Goal: Task Accomplishment & Management: Complete application form

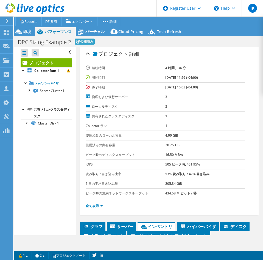
select select "EUFrankfurt"
select select "USD"
click at [25, 125] on div at bounding box center [25, 121] width 5 height 5
click at [23, 112] on div at bounding box center [23, 108] width 5 height 5
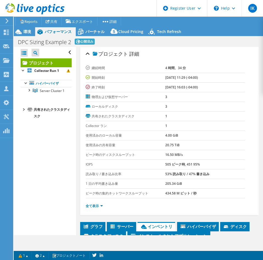
click at [23, 112] on div at bounding box center [23, 108] width 5 height 5
click at [27, 125] on div at bounding box center [25, 121] width 5 height 5
click at [170, 206] on ul "全て表示" at bounding box center [170, 204] width 168 height 7
click at [31, 189] on div "すべて開く すべて閉じる プロジェクトツリーフィルタ プロジェクト" at bounding box center [45, 141] width 62 height 188
click at [41, 179] on div "すべて開く すべて閉じる プロジェクトツリーフィルタ プロジェクト" at bounding box center [45, 141] width 62 height 188
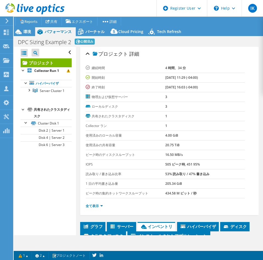
click at [9, 20] on icon at bounding box center [7, 20] width 4 height 5
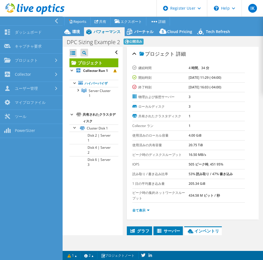
click at [24, 169] on nav "ダッシュボード キャプチャ要求 プロジェクト プロジェクトの検索 Upload SIOKIT & Files Dossier" at bounding box center [31, 137] width 63 height 243
click at [41, 173] on nav "ダッシュボード キャプチャ要求 プロジェクト プロジェクトの検索 Upload SIOKIT & Files Dossier" at bounding box center [31, 137] width 63 height 243
click at [30, 194] on nav "ダッシュボード キャプチャ要求 プロジェクト プロジェクトの検索 Upload SIOKIT & Files Dossier" at bounding box center [31, 137] width 63 height 243
click at [70, 31] on icon at bounding box center [68, 32] width 10 height 10
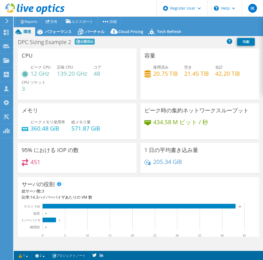
click at [8, 22] on icon at bounding box center [7, 20] width 4 height 5
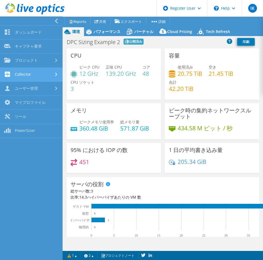
click at [35, 73] on link "Collector" at bounding box center [31, 75] width 63 height 14
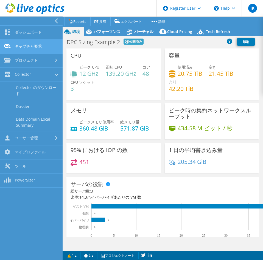
click at [42, 49] on link "キャプチャ要求" at bounding box center [31, 47] width 63 height 14
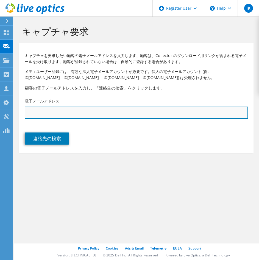
click at [102, 112] on input "text" at bounding box center [137, 112] width 224 height 12
click at [149, 110] on input "text" at bounding box center [137, 112] width 224 height 12
paste input "[PERSON_NAME][EMAIL_ADDRESS][DOMAIN_NAME]"
click at [119, 115] on input "[PERSON_NAME][EMAIL_ADDRESS][DOMAIN_NAME]" at bounding box center [137, 112] width 224 height 12
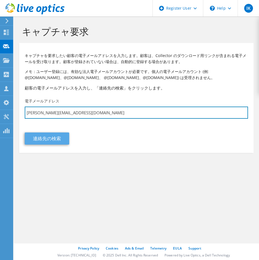
type input "[PERSON_NAME][EMAIL_ADDRESS][DOMAIN_NAME]"
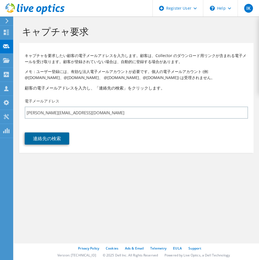
click at [65, 135] on link "連絡先の検索" at bounding box center [47, 138] width 45 height 12
type input "LIGHTWELL"
type input "雄一"
type input "吉田"
type input "日本"
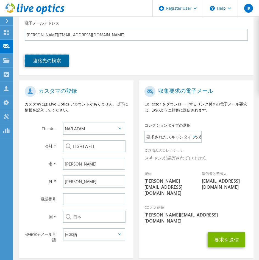
scroll to position [92, 0]
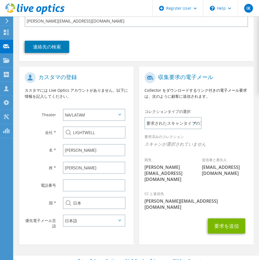
click at [118, 114] on icon at bounding box center [119, 115] width 3 height 2
click at [117, 112] on select "APJ EMEA NA/LATAM" at bounding box center [94, 115] width 63 height 12
select select "1"
click at [63, 109] on select "APJ EMEA NA/LATAM" at bounding box center [94, 115] width 63 height 12
click at [101, 128] on input "LIGHTWELL" at bounding box center [94, 132] width 63 height 12
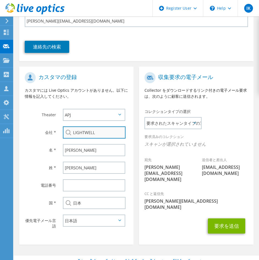
click at [114, 129] on input "LIGHTWELL" at bounding box center [94, 132] width 63 height 12
click at [114, 132] on input "LIGHTWELL" at bounding box center [94, 132] width 63 height 12
paste input "ightwell Co.,Ltd."
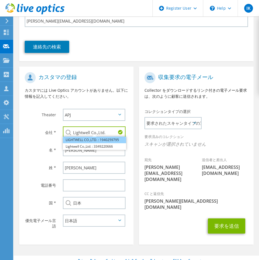
click at [114, 140] on li "LIGHTWELL CO.,LTD. : 1940259795" at bounding box center [94, 139] width 63 height 7
type input "LIGHTWELL CO.,LTD. : 1940259795"
click at [104, 134] on input "LIGHTWELL CO.,LTD. : 1940259795" at bounding box center [94, 132] width 63 height 12
click at [95, 129] on input "LIGHTWELL CO.,LTD. : 1940259795" at bounding box center [94, 132] width 63 height 12
click at [95, 133] on input "LIGHTWELL CO.,LTD. : 1940259795" at bounding box center [94, 132] width 63 height 12
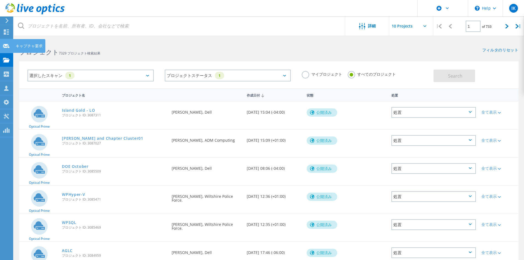
click at [3, 44] on icon at bounding box center [6, 45] width 7 height 5
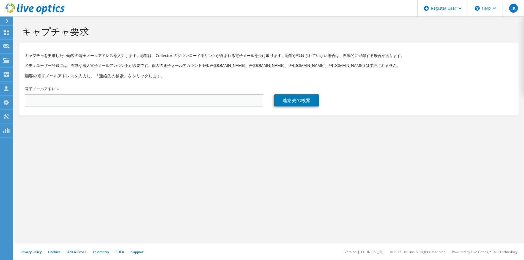
click at [123, 101] on input "text" at bounding box center [144, 100] width 238 height 12
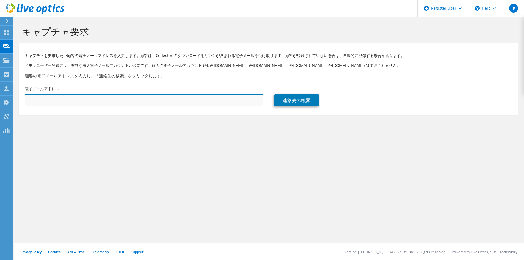
click at [107, 104] on input "text" at bounding box center [144, 100] width 238 height 12
paste input "yuichi.yoshida@shi-g.com"
type input "yuichi.yoshida@shi-g.com"
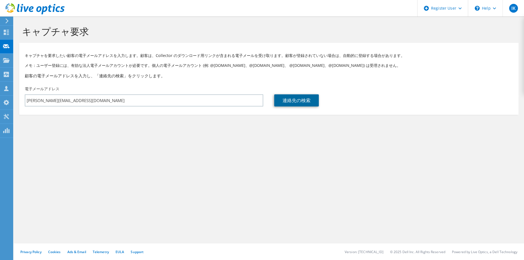
click at [302, 96] on link "連絡先の検索" at bounding box center [296, 100] width 45 height 12
type input "LIGHTWELL"
type input "雄一"
type input "吉田"
type input "日本"
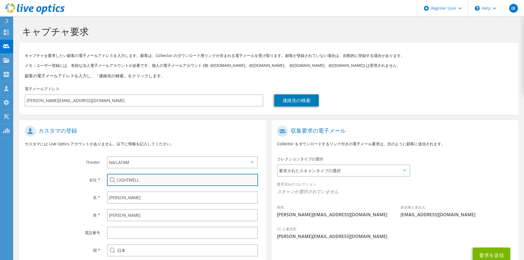
click at [148, 178] on input "LIGHTWELL" at bounding box center [182, 180] width 151 height 12
drag, startPoint x: 154, startPoint y: 180, endPoint x: 105, endPoint y: 178, distance: 48.7
click at [105, 178] on div "LIGHTWELL" at bounding box center [183, 180] width 164 height 18
click at [142, 178] on input "LIGHTWELL" at bounding box center [182, 180] width 151 height 12
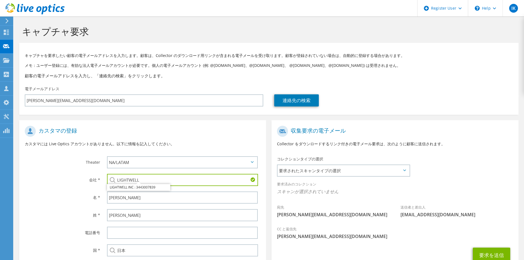
type input "LIGHTWELL"
drag, startPoint x: 148, startPoint y: 178, endPoint x: 101, endPoint y: 175, distance: 47.1
click at [101, 175] on div "会社 * LIGHTWELL LIGHTWELL INC : 3443007839" at bounding box center [142, 180] width 247 height 18
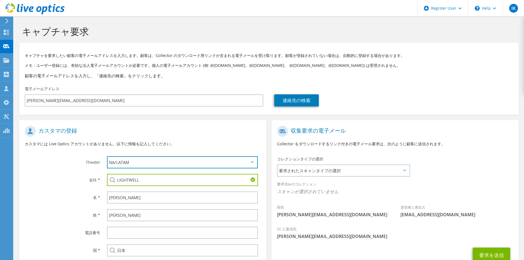
click at [162, 163] on select "APJ EMEA NA/LATAM" at bounding box center [182, 162] width 151 height 12
select select "1"
click at [107, 156] on select "APJ EMEA NA/LATAM" at bounding box center [182, 162] width 151 height 12
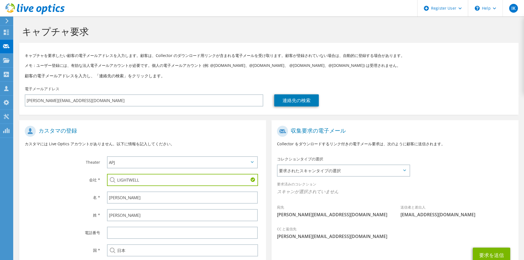
click at [146, 178] on input "LIGHTWELL" at bounding box center [182, 180] width 151 height 12
click at [155, 181] on input "LIGHTWELL" at bounding box center [182, 180] width 151 height 12
click at [146, 206] on li "Lightwell Co.,Ltd. : 3349220666" at bounding box center [150, 203] width 87 height 7
type input "Lightwell Co.,Ltd. : 3349220666"
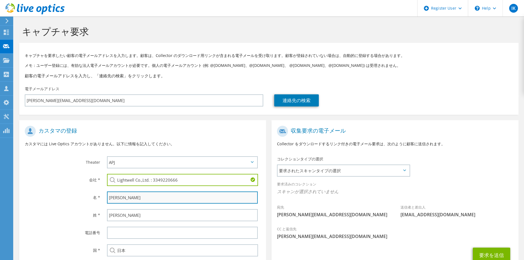
click at [171, 200] on input "雄一" at bounding box center [182, 197] width 151 height 12
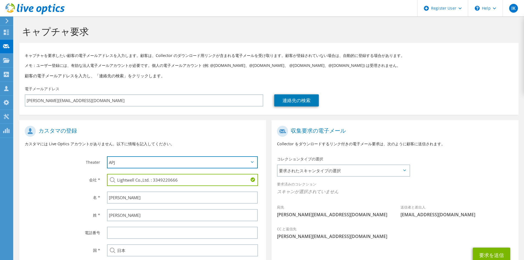
click at [128, 167] on select "APJ EMEA NA/LATAM" at bounding box center [182, 162] width 151 height 12
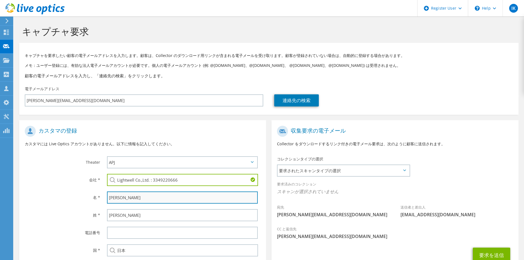
click at [127, 197] on input "雄一" at bounding box center [182, 197] width 151 height 12
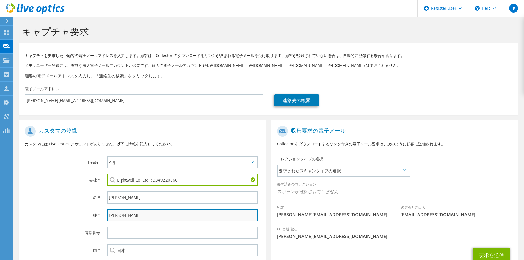
click at [138, 213] on input "吉田" at bounding box center [182, 215] width 151 height 12
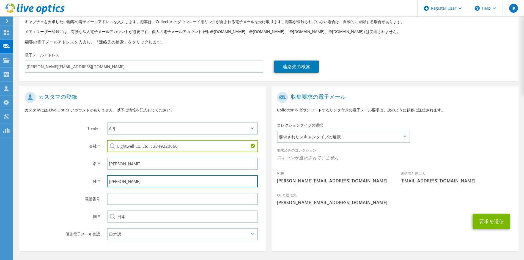
scroll to position [46, 0]
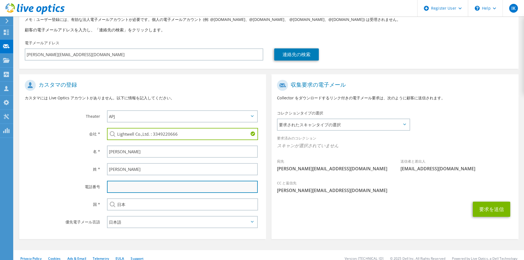
click at [118, 189] on input "text" at bounding box center [182, 187] width 151 height 12
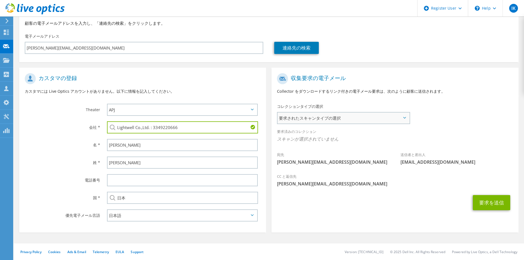
click at [354, 117] on span "要求されたスキャンタイプの選択" at bounding box center [343, 117] width 132 height 11
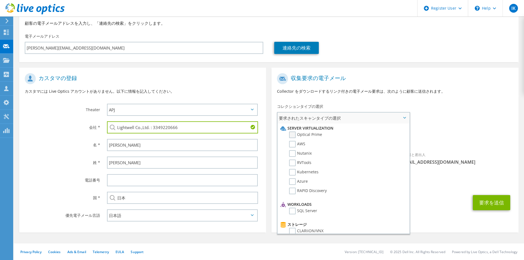
click at [292, 136] on label "Optical Prime" at bounding box center [305, 134] width 33 height 7
click at [0, 0] on input "Optical Prime" at bounding box center [0, 0] width 0 height 0
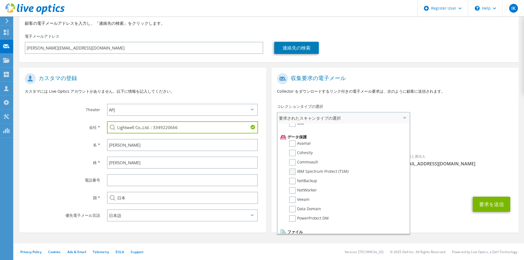
scroll to position [243, 0]
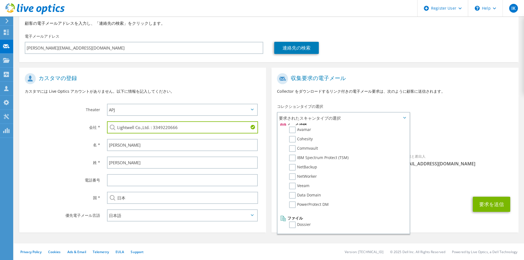
click at [432, 213] on div "要求を送信" at bounding box center [394, 204] width 247 height 21
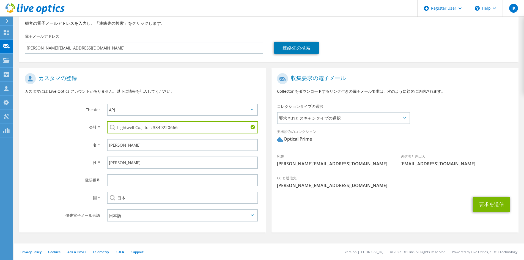
click at [404, 118] on icon at bounding box center [404, 118] width 3 height 2
click at [405, 118] on icon at bounding box center [404, 118] width 3 height 2
click at [457, 118] on div "宛先 yuichi.yoshida@shi-g.com 送信者と差出人 liveoptics@liveoptics.com" at bounding box center [394, 121] width 247 height 102
click at [402, 119] on span "要求されたスキャンタイプの選択" at bounding box center [343, 117] width 132 height 11
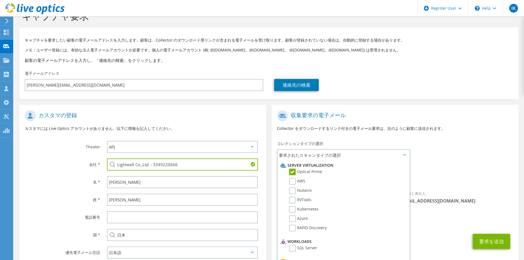
scroll to position [0, 0]
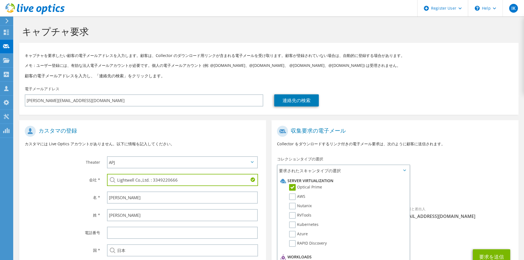
click at [444, 168] on div "宛先 yuichi.yoshida@shi-g.com 送信者と差出人 liveoptics@liveoptics.com" at bounding box center [394, 174] width 247 height 102
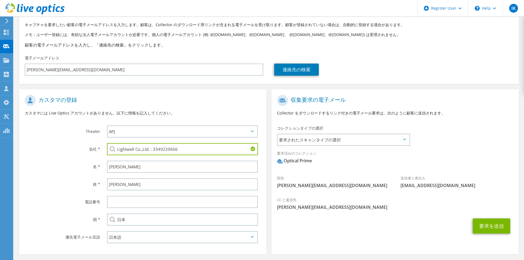
scroll to position [53, 0]
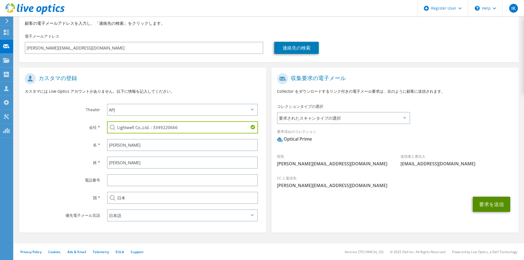
click at [479, 202] on button "要求を送信" at bounding box center [491, 204] width 37 height 15
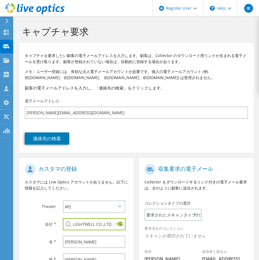
select select "1"
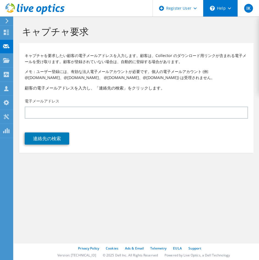
click at [230, 10] on div "\n Help" at bounding box center [220, 8] width 35 height 16
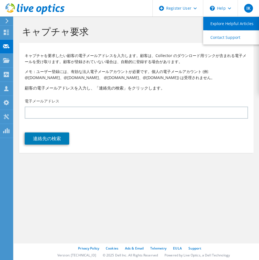
click at [232, 26] on link "Explore Helpful Articles" at bounding box center [233, 23] width 61 height 13
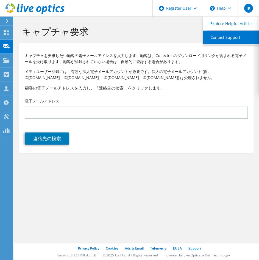
click at [230, 38] on link "Contact Support" at bounding box center [233, 37] width 61 height 13
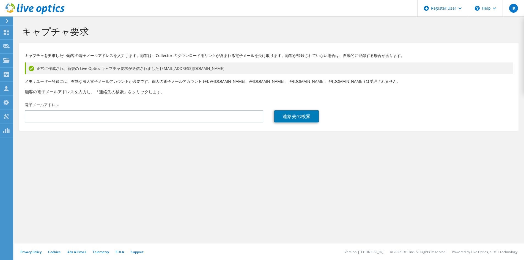
click at [139, 5] on header "IK Dell ユーザー [PERSON_NAME] Kaminoda [PERSON_NAME][EMAIL_ADDRESS][DOMAIN_NAME] D…" at bounding box center [262, 8] width 524 height 16
